Goal: Task Accomplishment & Management: Manage account settings

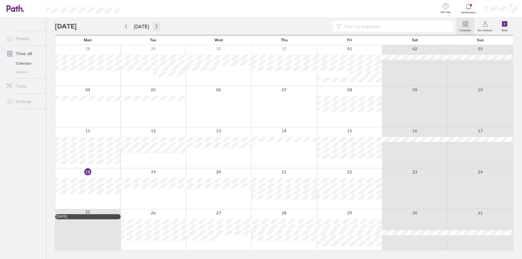
click at [153, 28] on button "button" at bounding box center [156, 26] width 7 height 9
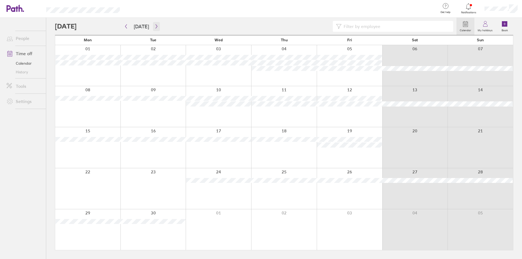
click at [157, 27] on button "button" at bounding box center [156, 26] width 7 height 9
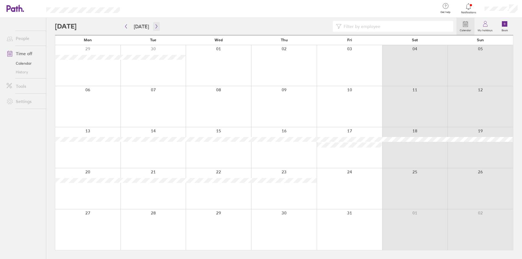
click at [154, 25] on icon "button" at bounding box center [156, 26] width 4 height 4
click at [154, 28] on icon "button" at bounding box center [156, 26] width 4 height 4
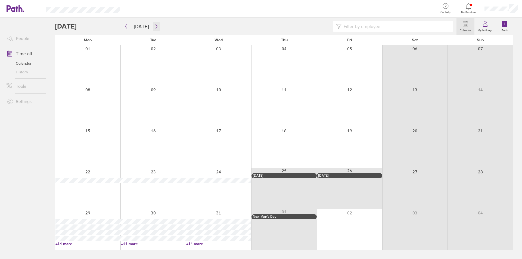
click at [156, 29] on button "button" at bounding box center [156, 26] width 7 height 9
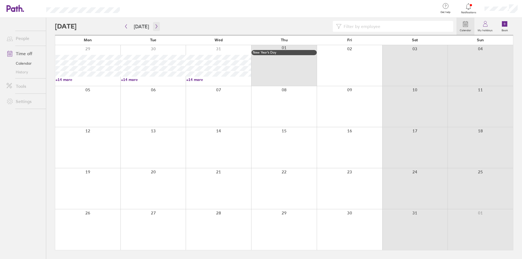
click at [154, 29] on button "button" at bounding box center [156, 26] width 7 height 9
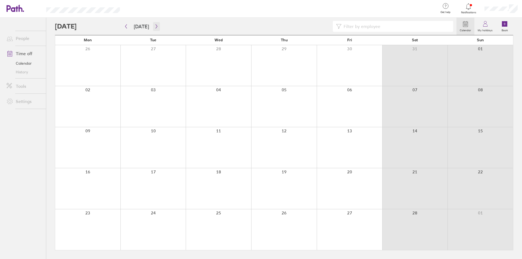
click at [154, 29] on button "button" at bounding box center [156, 26] width 7 height 9
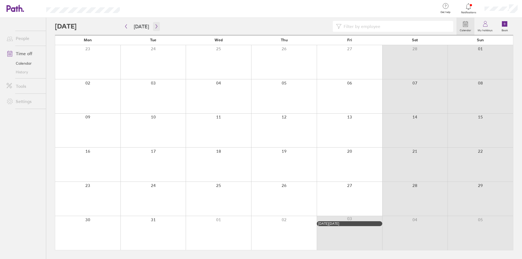
click at [154, 29] on button "button" at bounding box center [156, 26] width 7 height 9
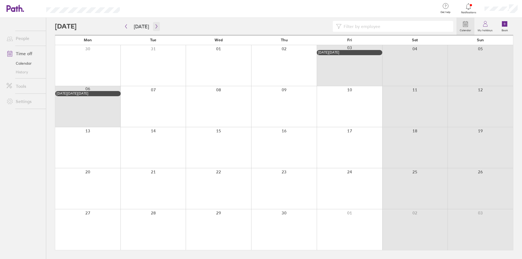
click at [154, 29] on button "button" at bounding box center [156, 26] width 7 height 9
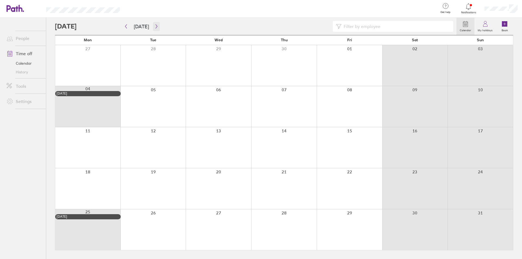
click at [154, 29] on button "button" at bounding box center [156, 26] width 7 height 9
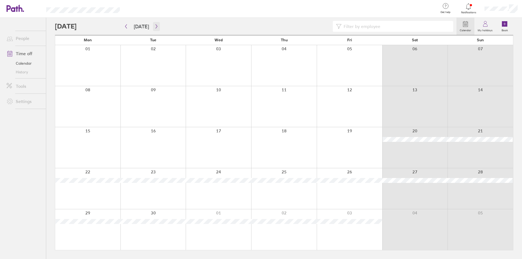
click at [154, 29] on button "button" at bounding box center [156, 26] width 7 height 9
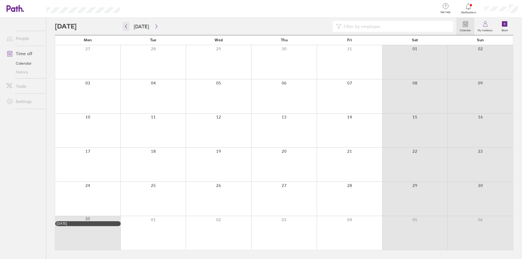
click at [127, 27] on icon "button" at bounding box center [126, 26] width 4 height 4
